Goal: Information Seeking & Learning: Learn about a topic

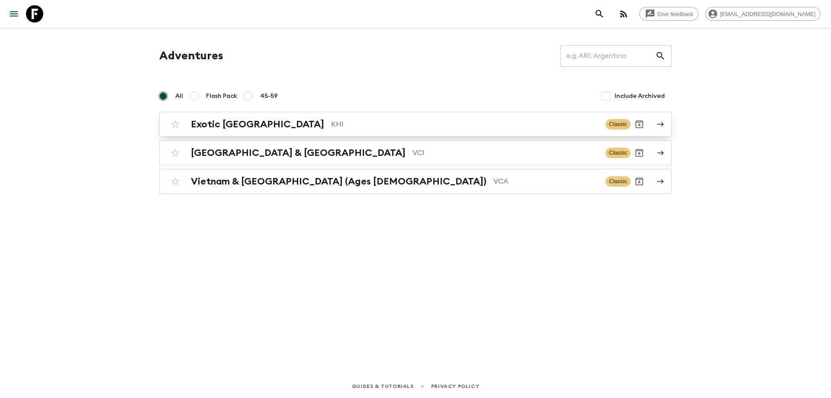
click at [331, 120] on p "KH1" at bounding box center [464, 124] width 267 height 10
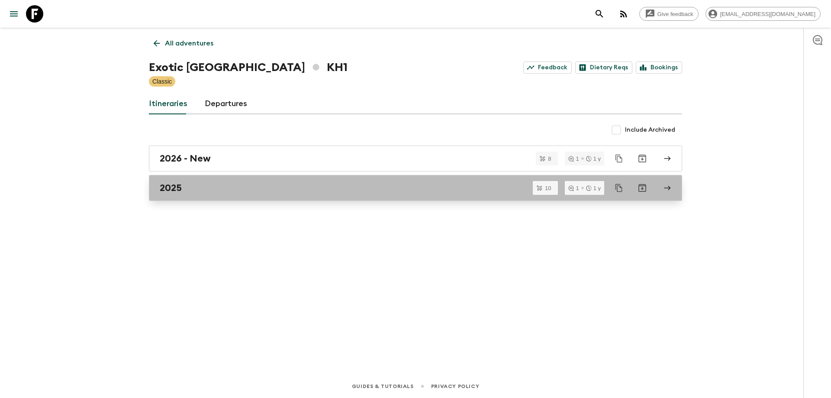
click at [217, 190] on div "2025" at bounding box center [407, 187] width 495 height 11
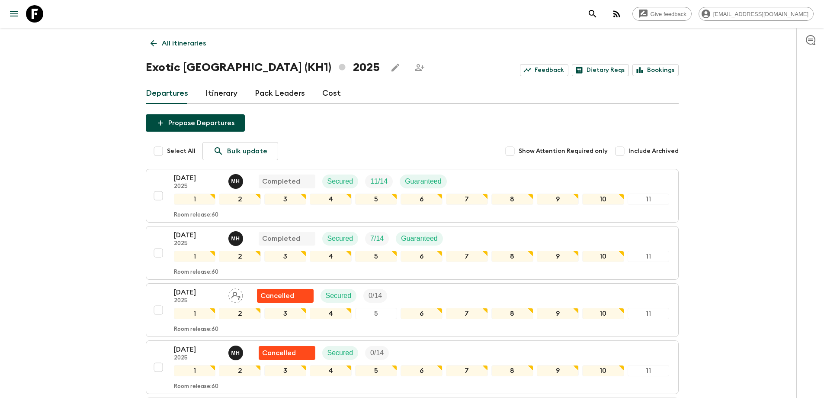
click at [146, 44] on link "All itineraries" at bounding box center [178, 43] width 65 height 17
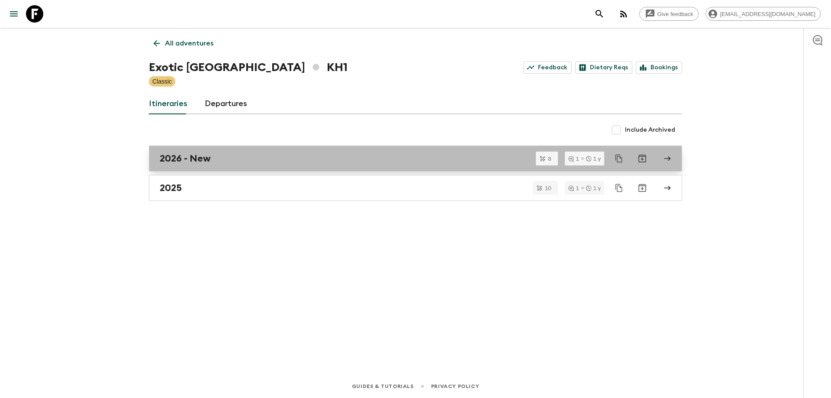
click at [225, 150] on link "2026 - New" at bounding box center [415, 158] width 533 height 26
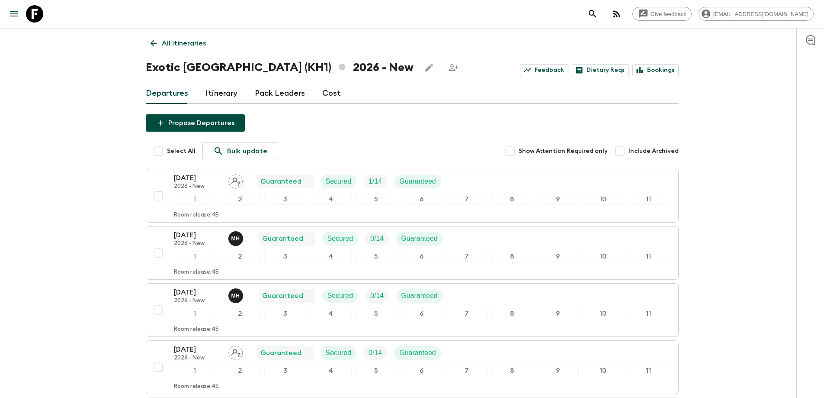
click at [153, 39] on icon at bounding box center [154, 43] width 10 height 10
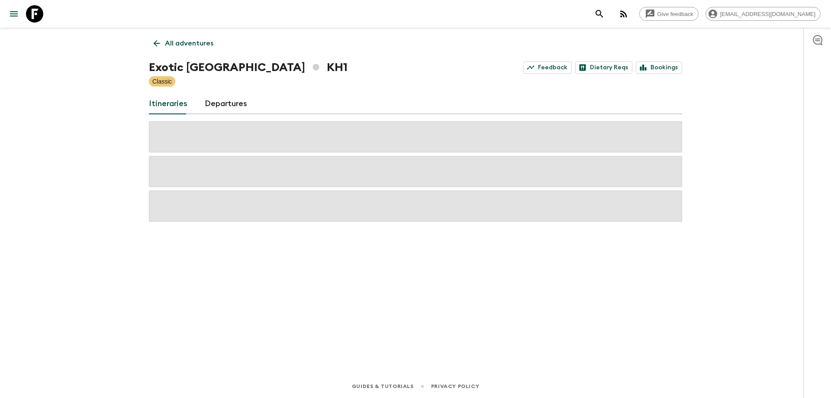
click at [153, 39] on icon at bounding box center [157, 43] width 10 height 10
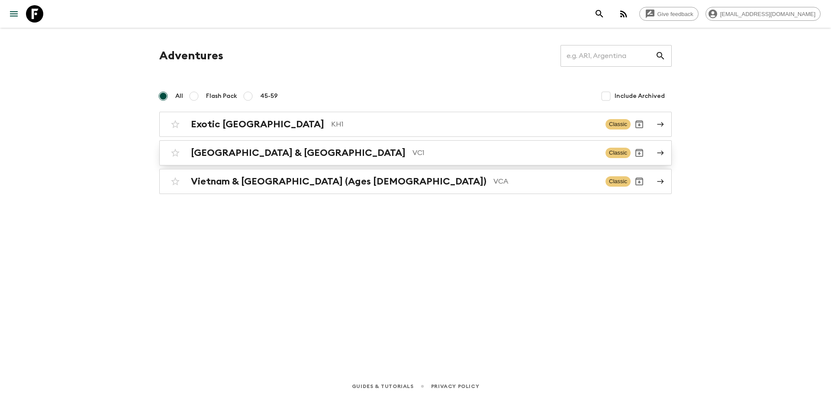
click at [276, 160] on div "Vietnam & Cambodia VC1 Classic" at bounding box center [399, 152] width 464 height 17
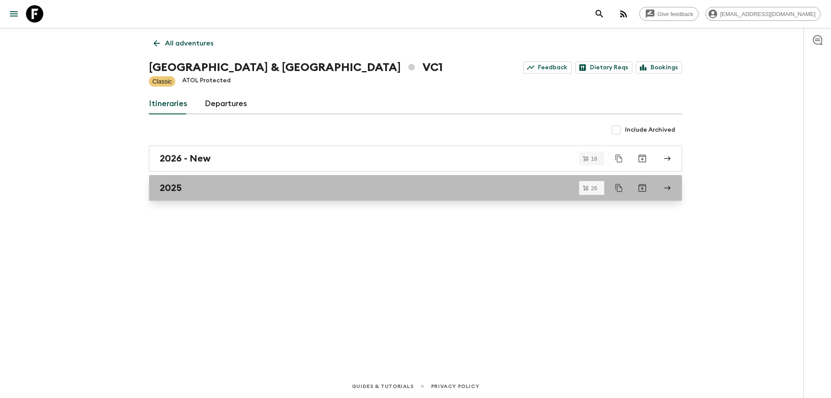
click at [197, 188] on div "2025" at bounding box center [407, 187] width 495 height 11
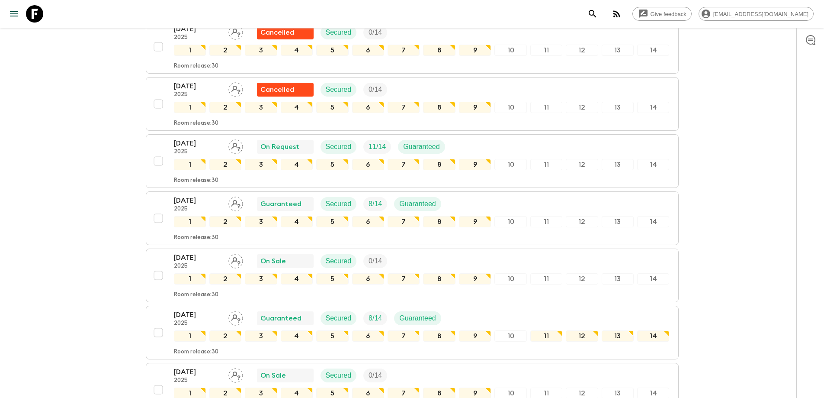
scroll to position [1318, 0]
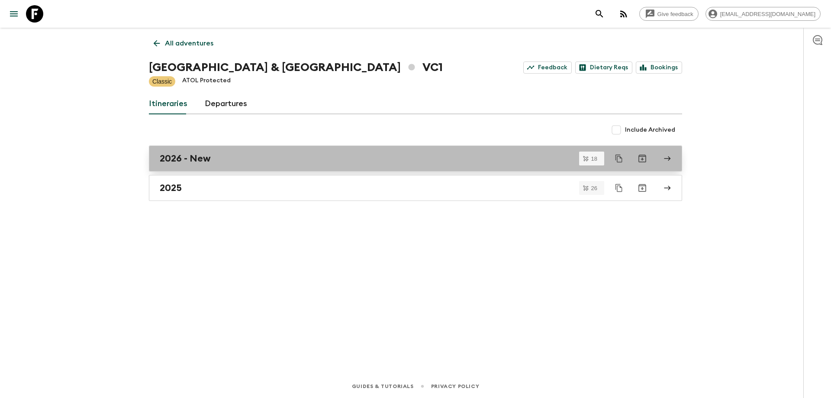
click at [213, 165] on link "2026 - New" at bounding box center [415, 158] width 533 height 26
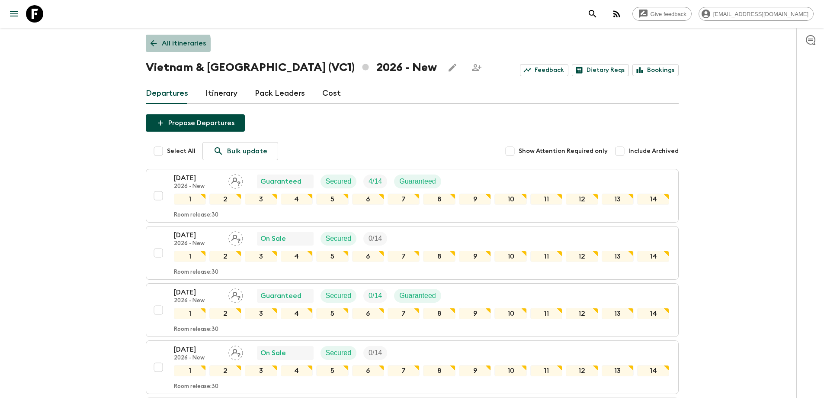
click at [151, 46] on icon at bounding box center [154, 43] width 10 height 10
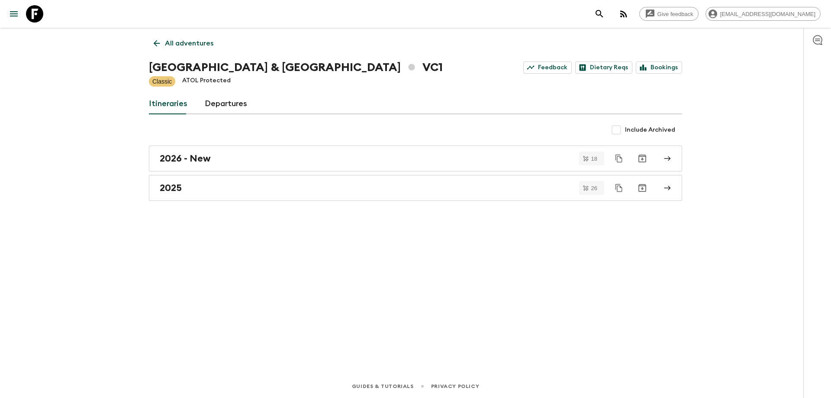
click at [151, 46] on link "All adventures" at bounding box center [183, 43] width 69 height 17
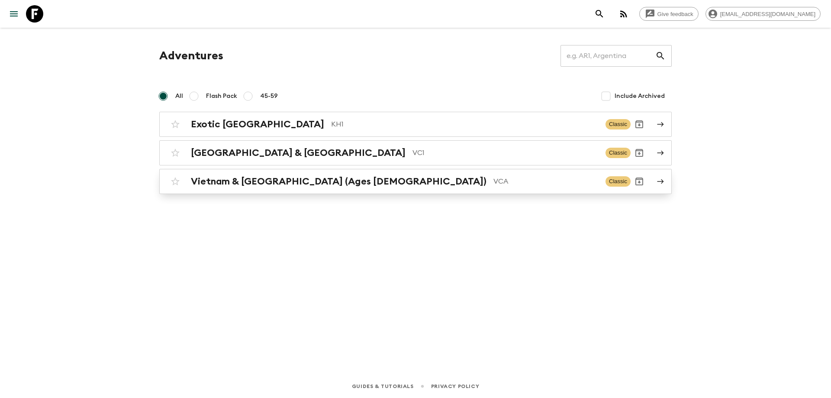
click at [206, 178] on h2 "Vietnam & [GEOGRAPHIC_DATA] (Ages [DEMOGRAPHIC_DATA])" at bounding box center [338, 181] width 295 height 11
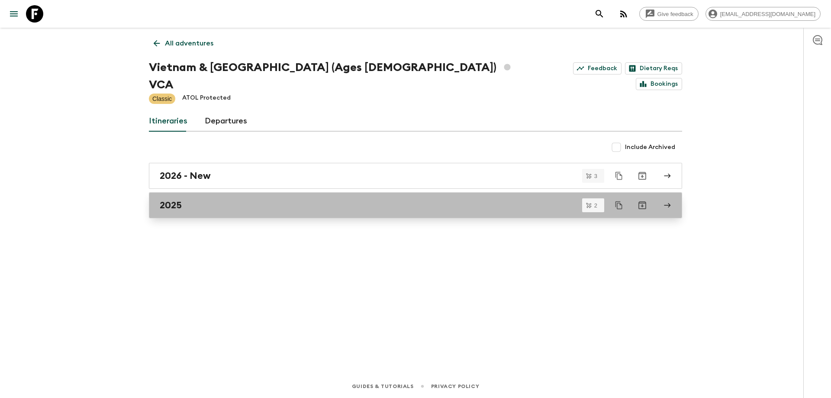
click at [207, 199] on div "2025" at bounding box center [407, 204] width 495 height 11
